Goal: Information Seeking & Learning: Understand process/instructions

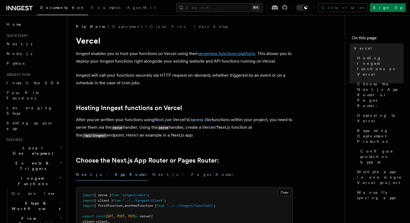
click at [245, 55] on link "serverless functions platform" at bounding box center [226, 53] width 57 height 5
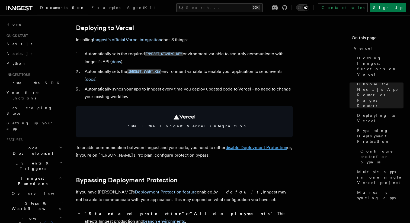
scroll to position [250, 0]
click at [249, 148] on link "disable Deployment Protection" at bounding box center [257, 147] width 62 height 5
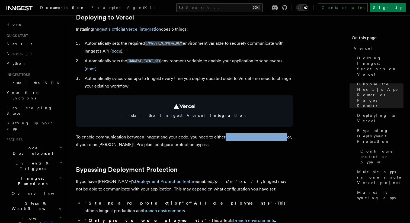
scroll to position [261, 0]
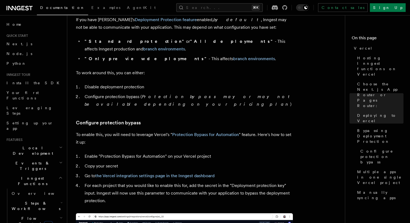
scroll to position [423, 0]
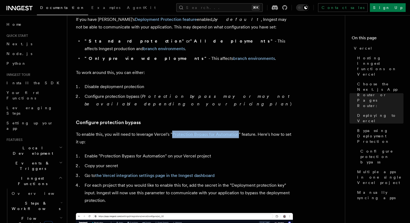
drag, startPoint x: 206, startPoint y: 119, endPoint x: 322, endPoint y: 1, distance: 165.4
click at [0, 0] on div "Documentation Examples AgentKit Search... ⌘K Contact sales Sign Up Search... Do…" at bounding box center [205, 154] width 410 height 1154
click at [315, 103] on article "Platform Deployment Cloud Providers Setup Vercel Inngest enables you to host yo…" at bounding box center [208, 166] width 265 height 1130
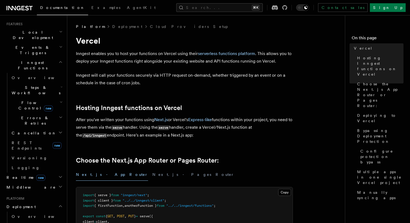
scroll to position [94, 0]
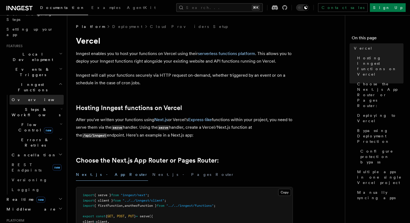
click at [22, 95] on link "Overview" at bounding box center [36, 100] width 54 height 10
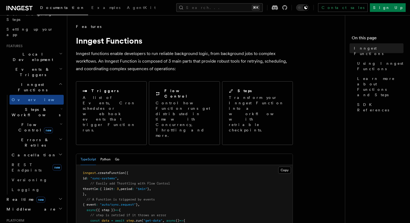
click at [42, 105] on h2 "Steps & Workflows" at bounding box center [36, 112] width 54 height 15
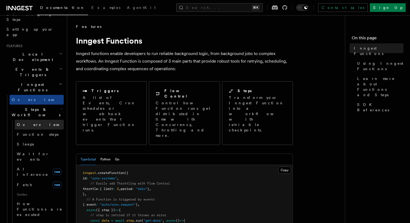
click at [40, 120] on link "Overview" at bounding box center [39, 125] width 49 height 10
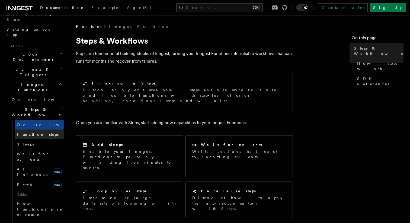
click at [49, 130] on link "Function steps" at bounding box center [39, 135] width 49 height 10
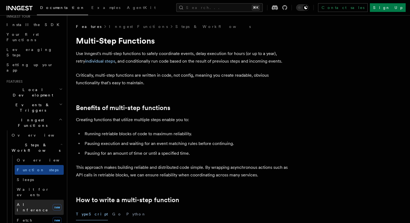
scroll to position [43, 0]
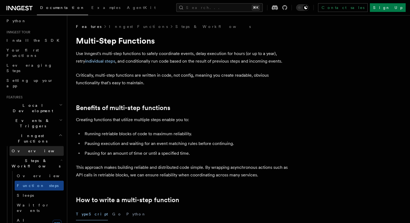
click at [32, 146] on link "Overview" at bounding box center [36, 151] width 54 height 10
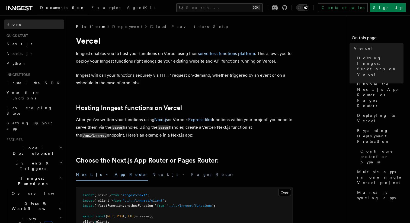
click at [18, 27] on link "Home" at bounding box center [33, 25] width 59 height 10
click at [232, 54] on link "serverless functions platform" at bounding box center [226, 53] width 57 height 5
